Goal: Transaction & Acquisition: Purchase product/service

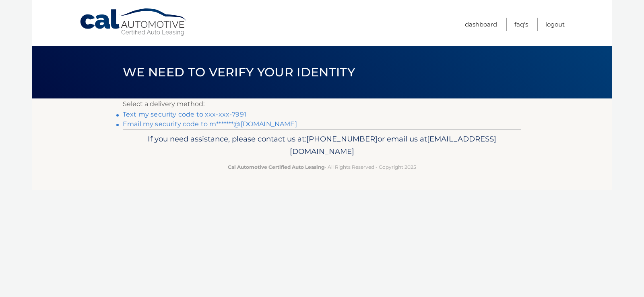
click at [231, 112] on link "Text my security code to xxx-xxx-7991" at bounding box center [185, 115] width 124 height 8
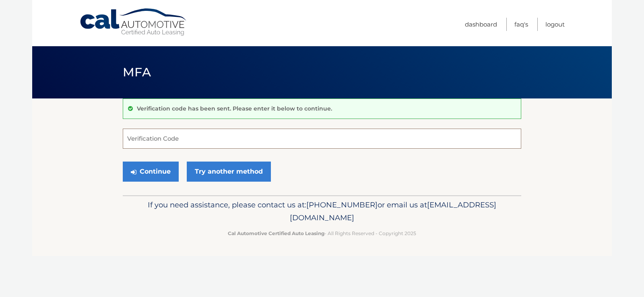
click at [217, 133] on input "Verification Code" at bounding box center [322, 139] width 399 height 20
type input "246315"
click at [154, 177] on button "Continue" at bounding box center [151, 172] width 56 height 20
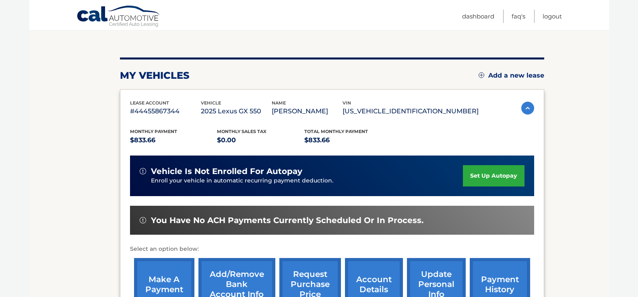
scroll to position [121, 0]
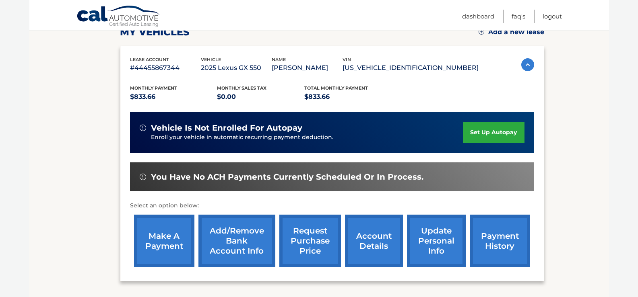
click at [142, 246] on link "make a payment" at bounding box center [164, 241] width 60 height 53
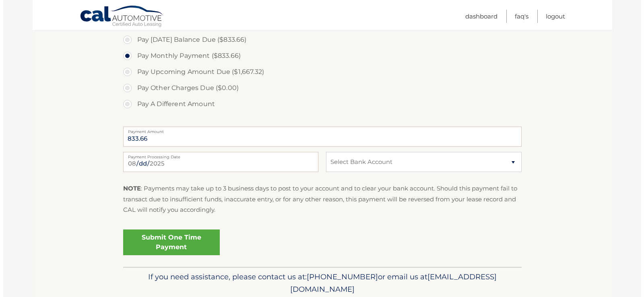
scroll to position [282, 0]
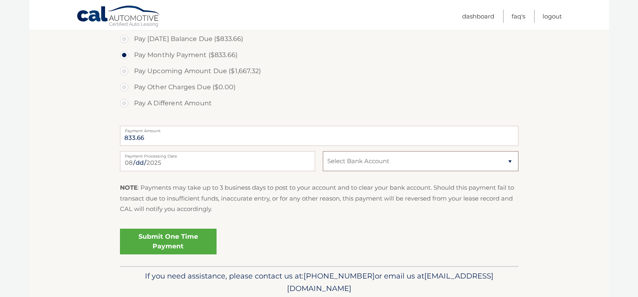
click at [378, 162] on select "Select Bank Account payment new TD BANK NA *****3690 Checking TD BANK NA *****3…" at bounding box center [420, 161] width 195 height 20
select select "Mjg3OGU5NjctN2I4Zi00MTM4LTllOGYtN2E5ZjgyOGMwZTlk"
click at [323, 151] on select "Select Bank Account payment new TD BANK NA *****3690 Checking TD BANK NA *****3…" at bounding box center [420, 161] width 195 height 20
click at [168, 235] on link "Submit One Time Payment" at bounding box center [168, 242] width 97 height 26
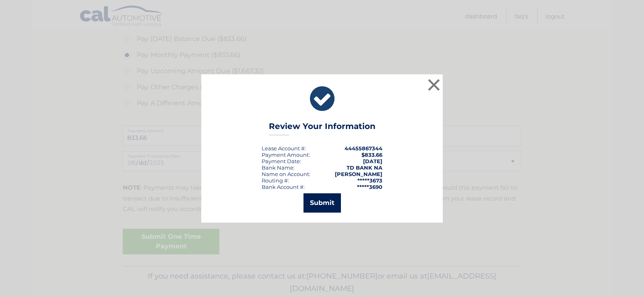
click at [322, 203] on button "Submit" at bounding box center [322, 203] width 37 height 19
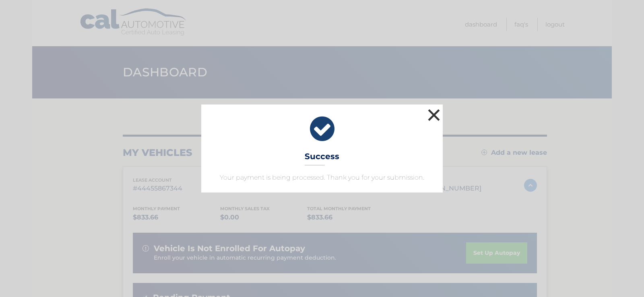
click at [431, 114] on button "×" at bounding box center [434, 115] width 16 height 16
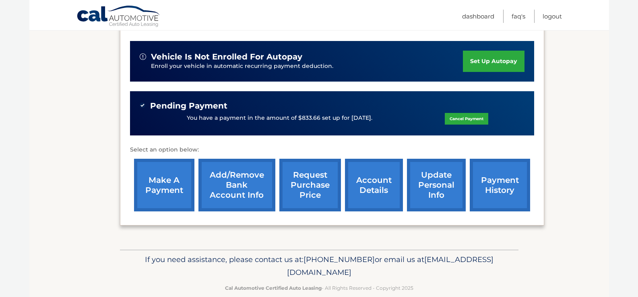
scroll to position [206, 0]
